Goal: Use online tool/utility

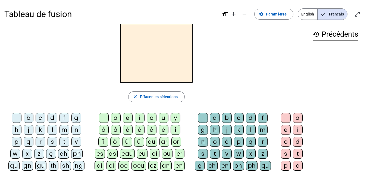
click at [336, 12] on span "Français" at bounding box center [332, 14] width 30 height 11
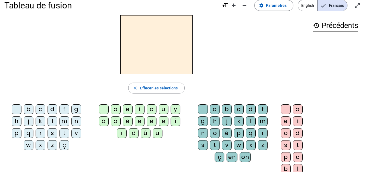
scroll to position [7, 0]
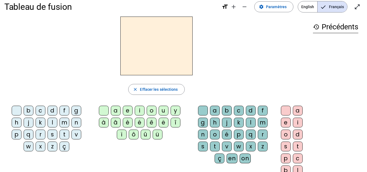
click at [49, 123] on div "l" at bounding box center [53, 123] width 10 height 10
click at [115, 111] on div "a" at bounding box center [116, 111] width 10 height 10
click at [129, 112] on div "e" at bounding box center [128, 111] width 10 height 10
click at [162, 110] on div "u" at bounding box center [164, 111] width 10 height 10
click at [61, 135] on div "t" at bounding box center [64, 135] width 10 height 10
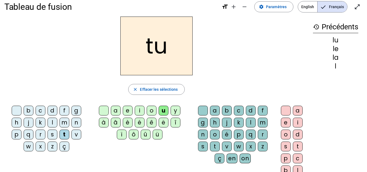
click at [131, 107] on div "e" at bounding box center [128, 111] width 10 height 10
click at [116, 110] on div "a" at bounding box center [116, 111] width 10 height 10
